Goal: Task Accomplishment & Management: Manage account settings

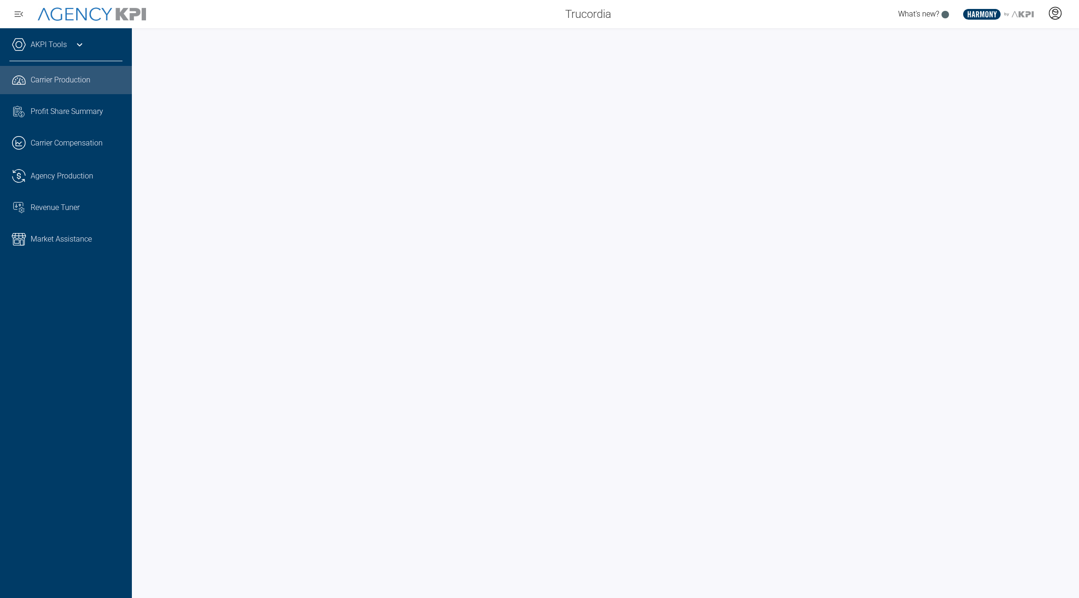
click at [1054, 8] on icon at bounding box center [1055, 13] width 14 height 14
click at [1053, 17] on icon at bounding box center [1055, 13] width 14 height 14
click at [1001, 65] on li "Log Out" at bounding box center [1017, 66] width 101 height 20
